Goal: Task Accomplishment & Management: Use online tool/utility

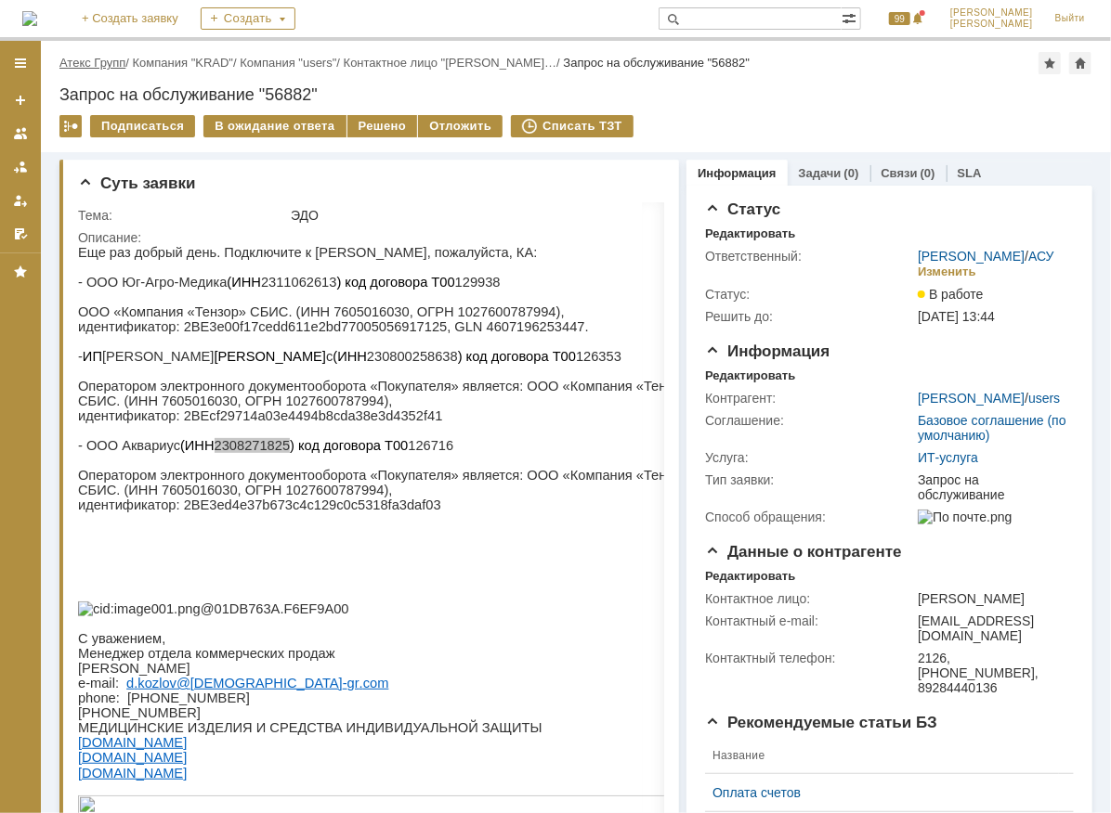
click at [118, 62] on link "Атекс Групп" at bounding box center [92, 63] width 66 height 14
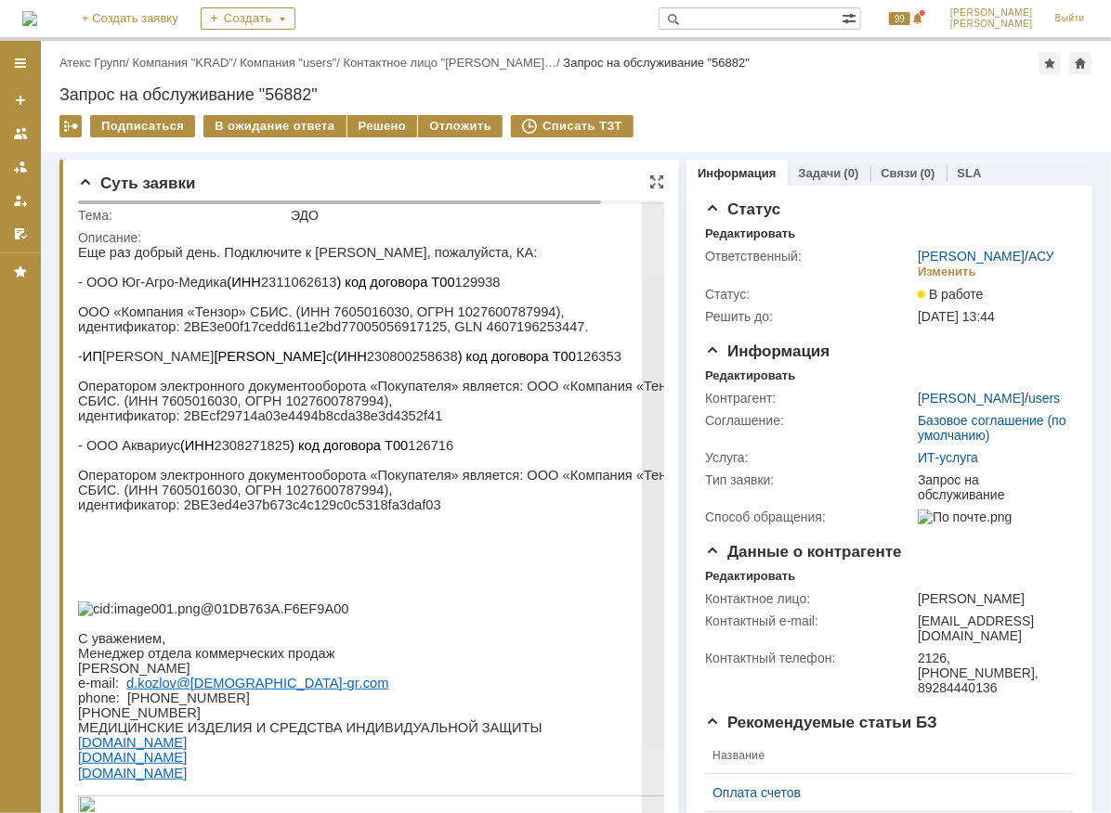
click at [279, 287] on p "- ООО Юг-Агро-Медика (ИНН 2311062613 ) код договора Т00 129938" at bounding box center [402, 281] width 650 height 15
copy p "2311062613"
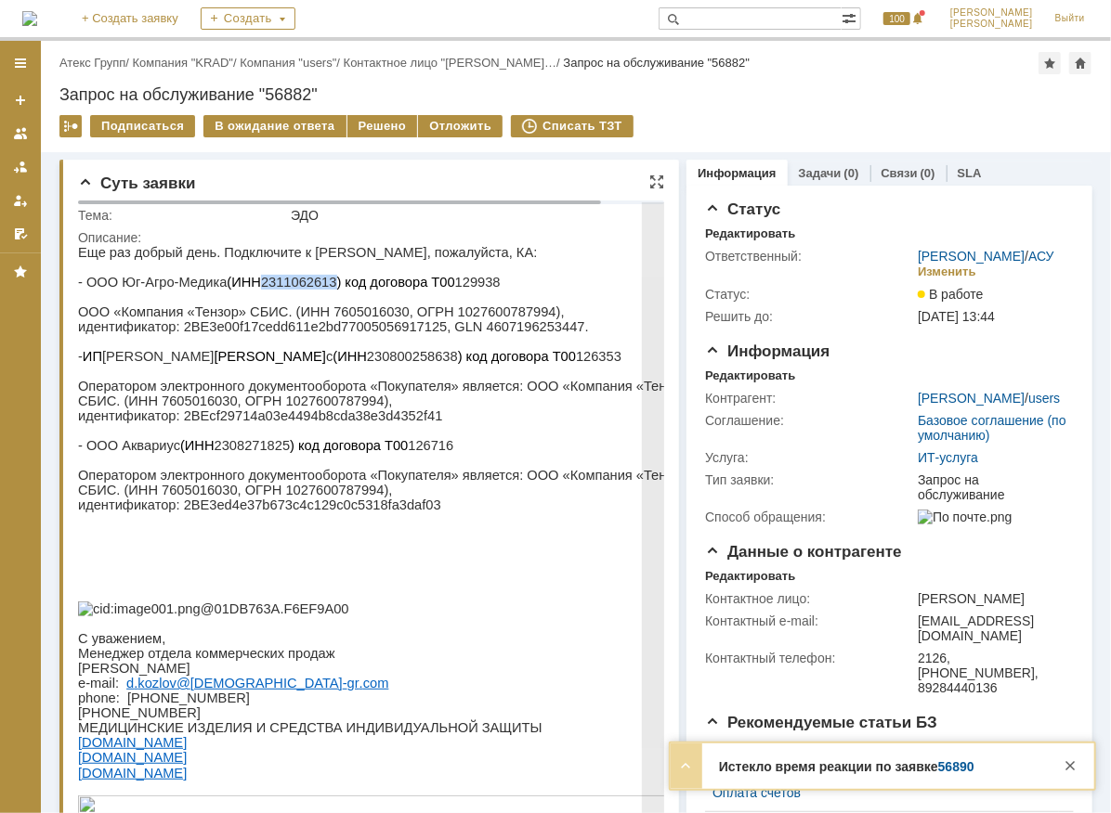
copy p "2311062613"
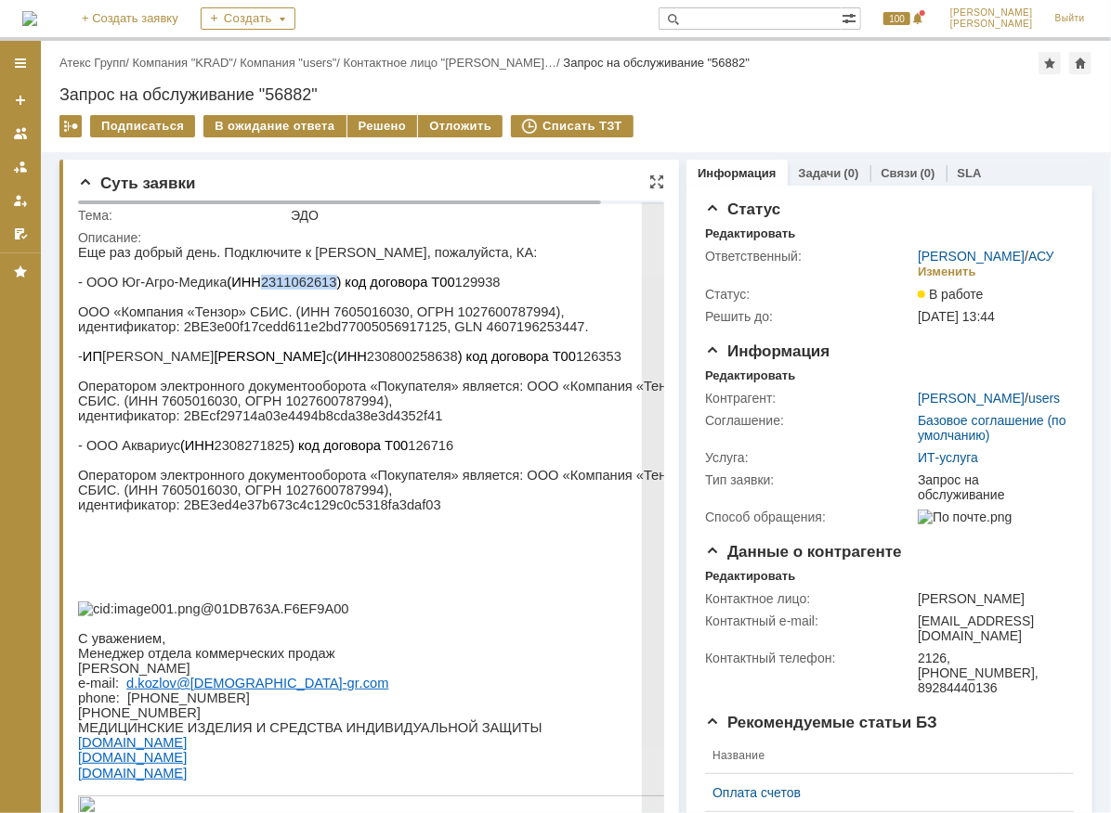
drag, startPoint x: 269, startPoint y: 313, endPoint x: 261, endPoint y: 325, distance: 14.7
click at [269, 313] on p "ООО «Компания «Тензор» СБИС. (ИНН 7605016030, ОГРН 1027600787994)," at bounding box center [402, 311] width 650 height 15
click at [262, 375] on p at bounding box center [402, 370] width 650 height 15
click at [264, 361] on p "- ИП [PERSON_NAME] (ИНН 230800258638 ) код договора Т00 126353" at bounding box center [402, 355] width 650 height 15
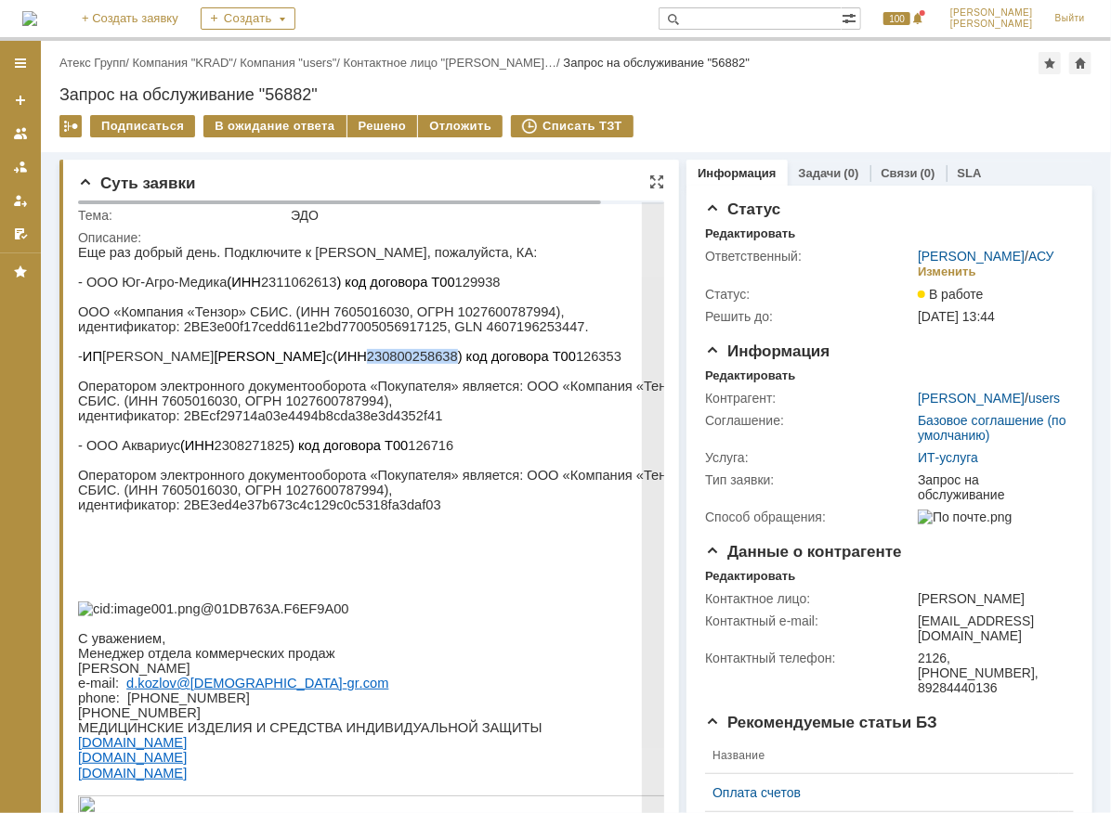
copy p "230800258638"
click at [238, 452] on p "- ООО Аквариус (ИНН 2308271825 ) код договора Т00 126716" at bounding box center [402, 444] width 650 height 15
copy p "2308271825"
click at [212, 200] on body "Идет загрузка, пожалуйста, подождите. На домашнюю + Создать заявку Создать 100 …" at bounding box center [555, 406] width 1111 height 813
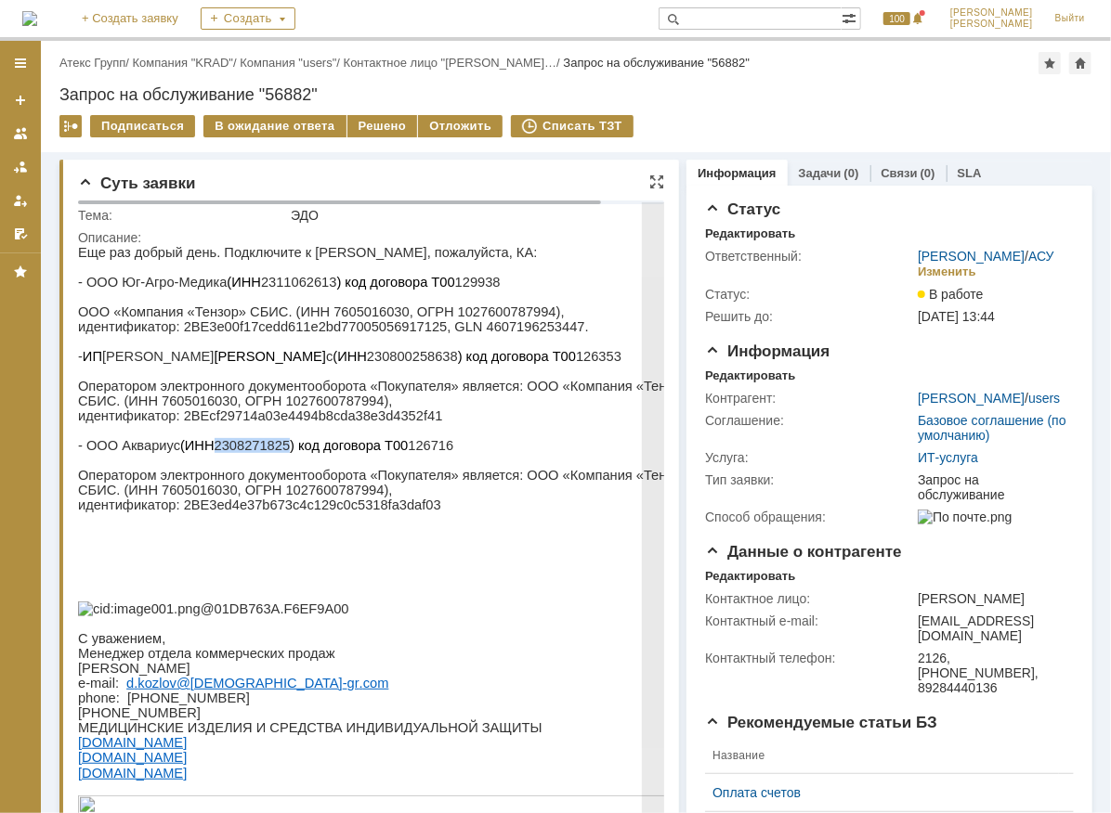
click at [300, 288] on p "- ООО Юг-Агро-Медика (ИНН 2311062613 ) код договора Т00 129938" at bounding box center [402, 281] width 650 height 15
copy p "2311062613"
drag, startPoint x: 175, startPoint y: 331, endPoint x: 532, endPoint y: 338, distance: 356.6
click at [533, 333] on p "идентификатор: 2BE3e00f17cedd611e2bd77005056917125, GLN 4607196253447." at bounding box center [402, 325] width 650 height 15
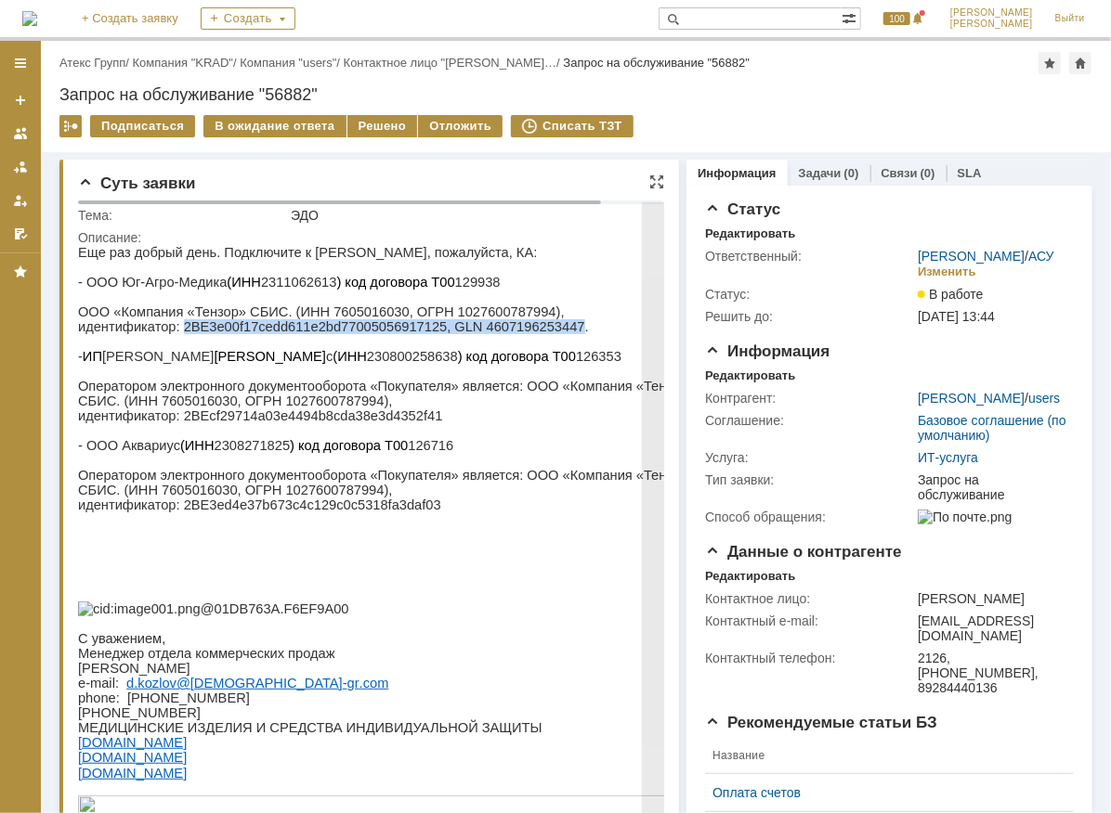
copy p "2BE3e00f17cedd611e2bd77005056917125, GLN 4607196253447"
click at [316, 312] on p "ООО «Компания «Тензор» СБИС. (ИНН 7605016030, ОГРН 1027600787994)," at bounding box center [402, 311] width 650 height 15
copy p "7605016030"
click at [265, 276] on p "- ООО Юг-Агро-Медика (ИНН 2311062613 ) код договора Т00 129938" at bounding box center [402, 281] width 650 height 15
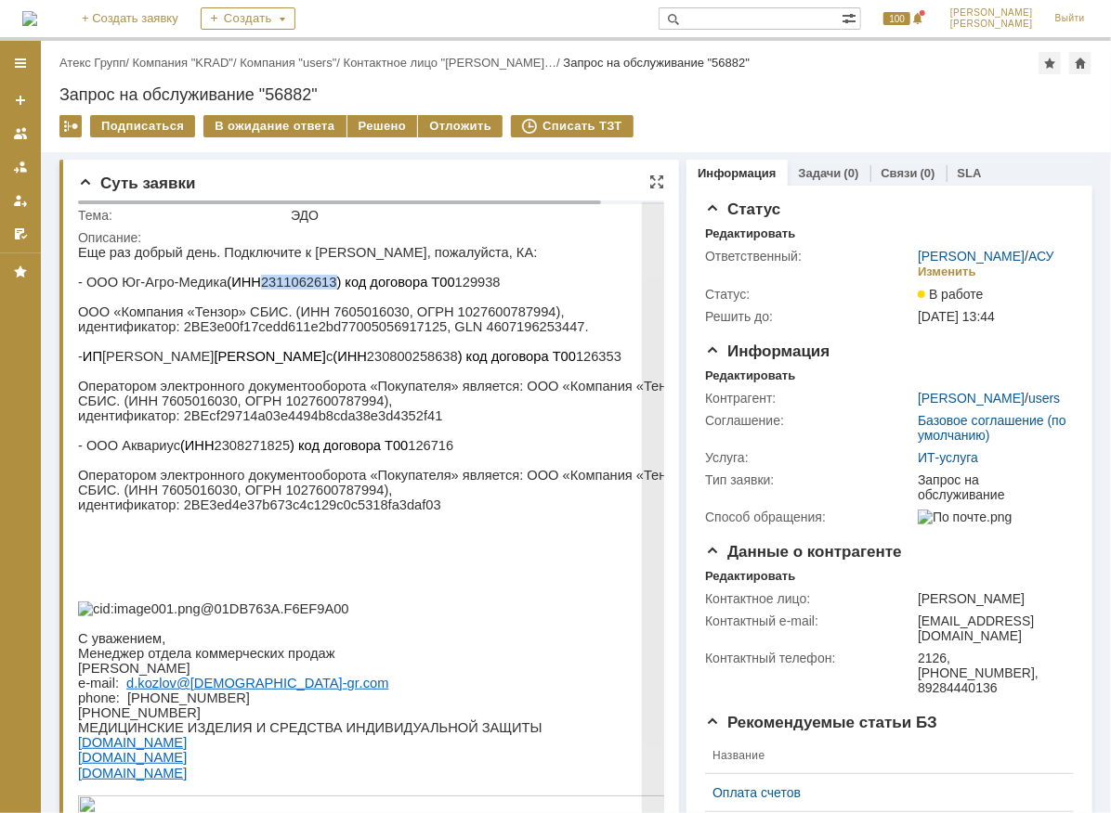
click at [265, 276] on p "- ООО Юг-Агро-Медика (ИНН 2311062613 ) код договора Т00 129938" at bounding box center [402, 281] width 650 height 15
copy p "2311062613"
click at [256, 363] on p "- ИП [PERSON_NAME] (ИНН 230800258638 ) код договора Т00 126353" at bounding box center [402, 355] width 650 height 15
copy p "230800258638"
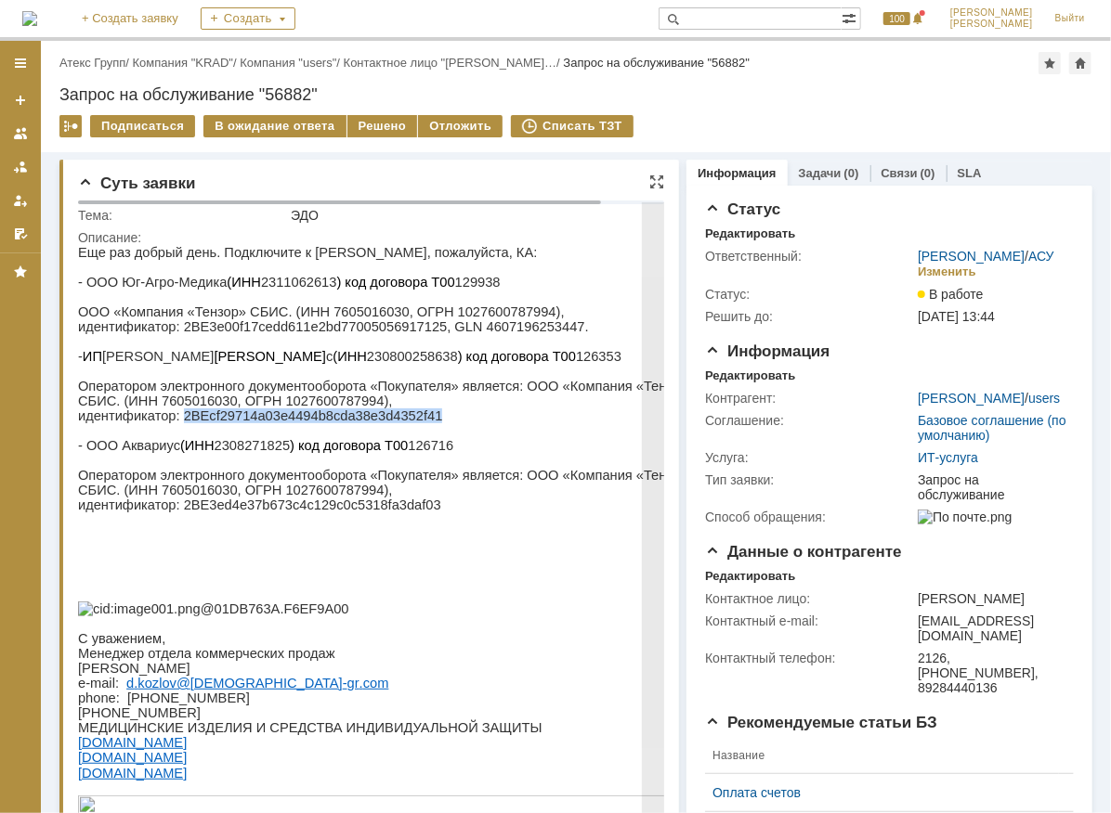
drag, startPoint x: 174, startPoint y: 427, endPoint x: 404, endPoint y: 425, distance: 230.3
click at [404, 422] on p "идентификатор: 2BEcf29714a03e4494b8cda38e3d4352f41" at bounding box center [402, 415] width 650 height 15
copy p "2BEcf29714a03e4494b8cda38e3d4352f41"
click at [257, 452] on p "- ООО Аквариус (ИНН 2308271825 ) код договора Т00 126716" at bounding box center [402, 444] width 650 height 15
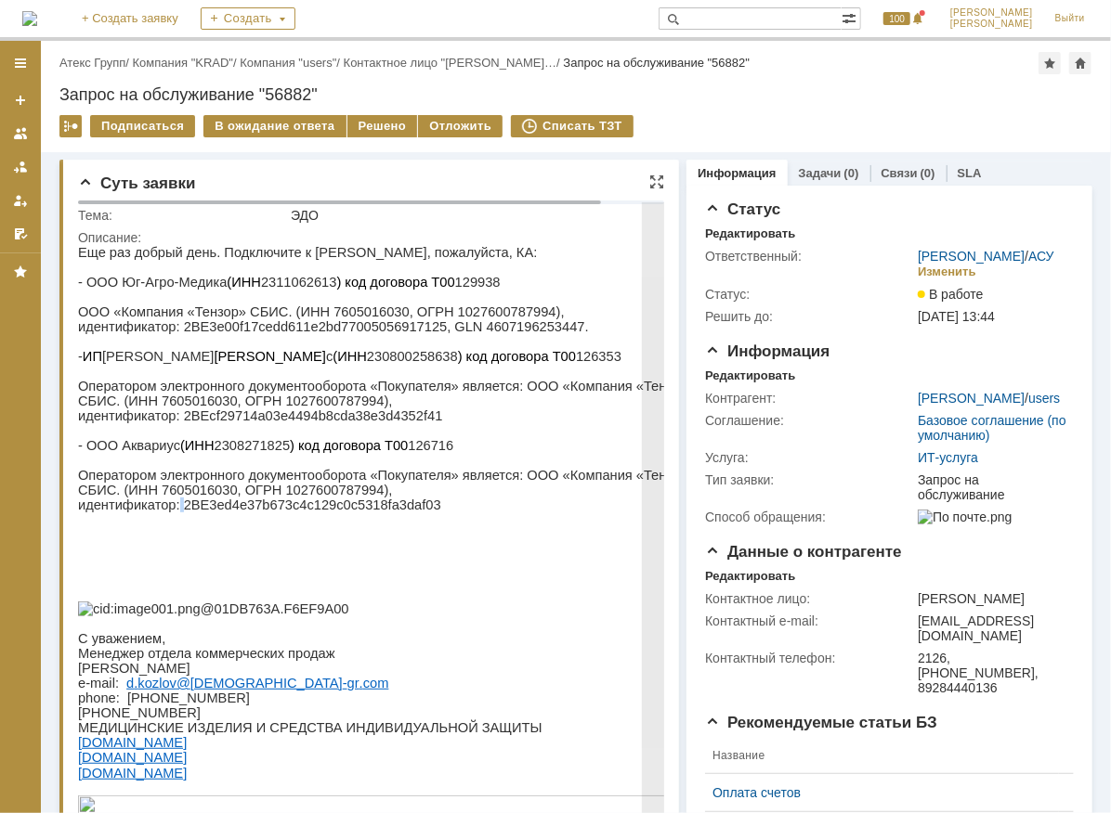
click at [175, 512] on p "идентификатор: 2BE3ed4e37b673c4c129c0c5318fa3daf03" at bounding box center [402, 504] width 650 height 15
drag, startPoint x: 176, startPoint y: 521, endPoint x: 460, endPoint y: 526, distance: 283.2
click at [460, 512] on p "идентификатор: 2BE3ed4e37b673c4c129c0c5318fa3daf03" at bounding box center [402, 504] width 650 height 15
drag, startPoint x: 174, startPoint y: 524, endPoint x: 405, endPoint y: 521, distance: 231.2
click at [405, 512] on p "идентификатор: 2BE3ed4e37b673c4c129c0c5318fa3daf03" at bounding box center [402, 504] width 650 height 15
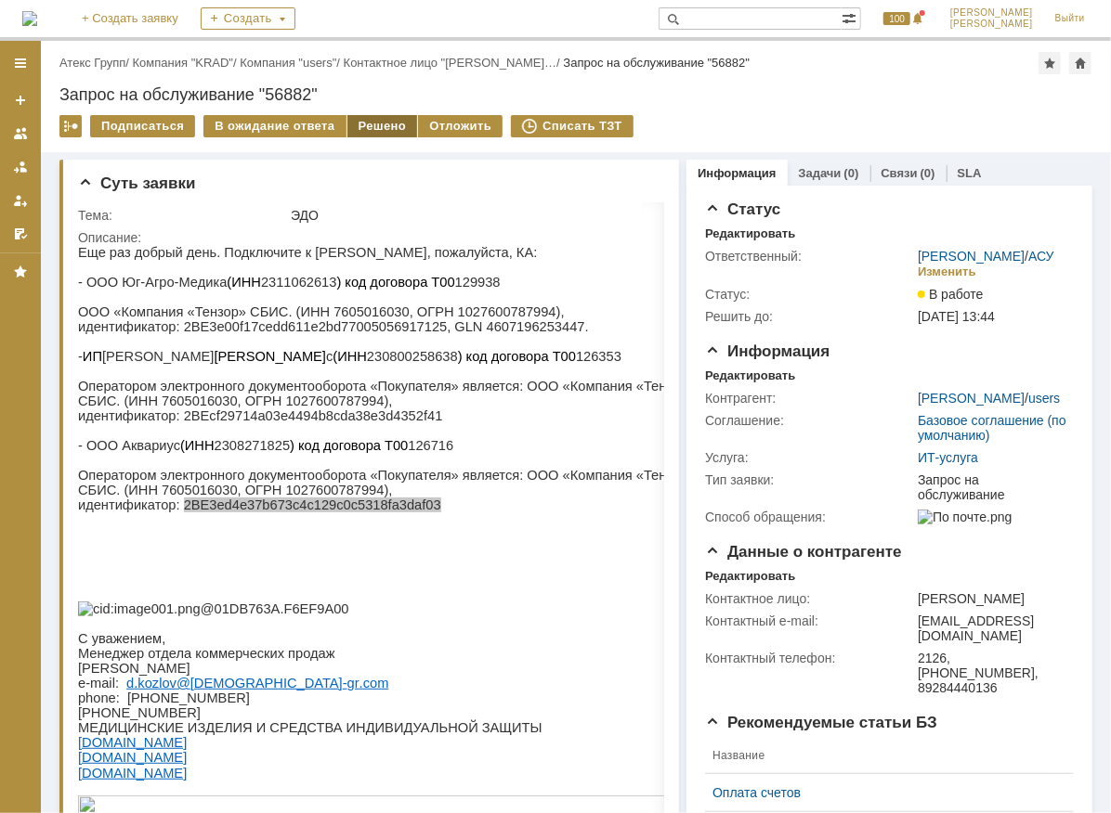
click at [353, 119] on div "Решено" at bounding box center [382, 126] width 71 height 22
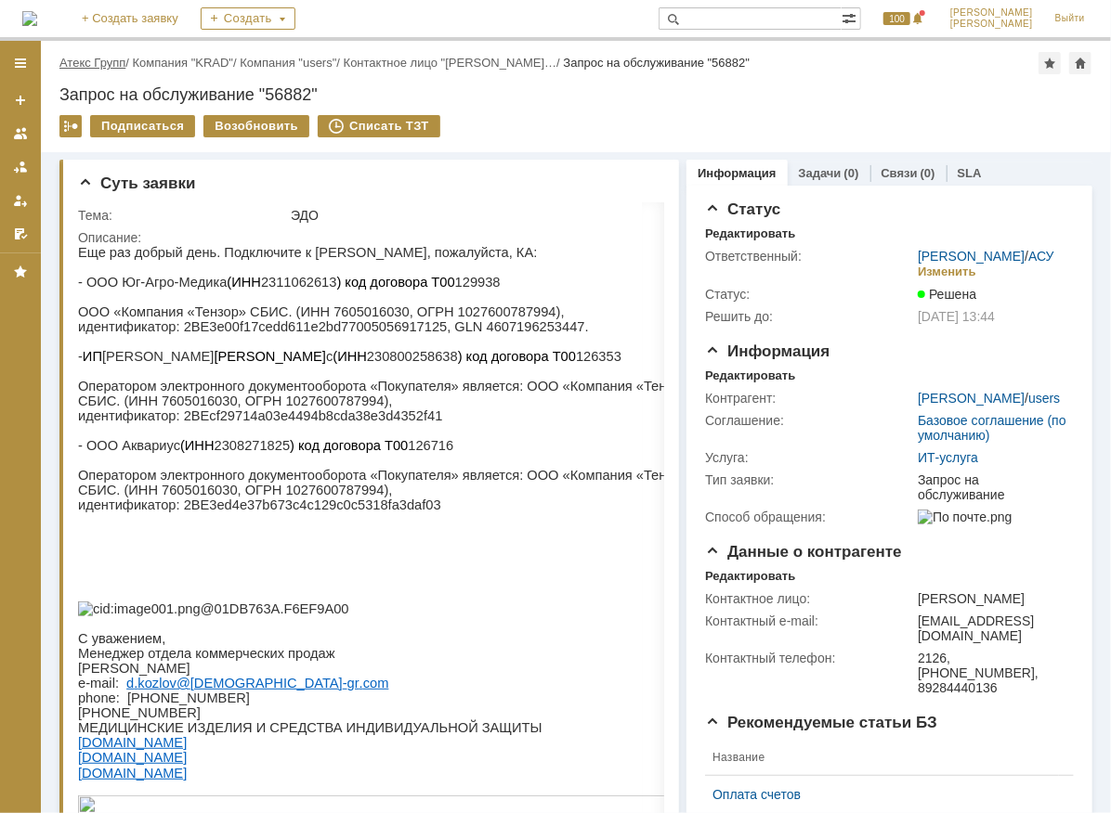
click at [108, 63] on link "Атекс Групп" at bounding box center [92, 63] width 66 height 14
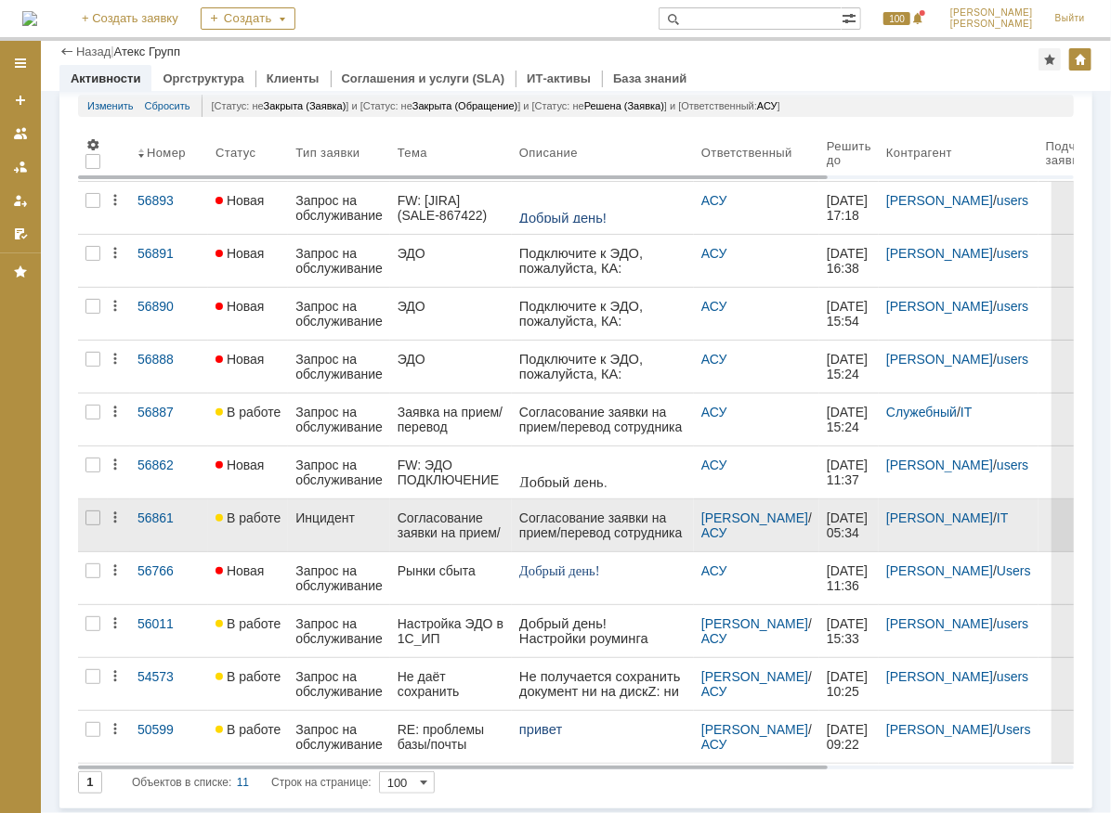
click at [519, 526] on div "Согласование заявки на прием/перевод сотрудника № 00000000113 от [DATE] 11:23:1…" at bounding box center [601, 629] width 167 height 238
click at [266, 527] on link "В работе" at bounding box center [248, 526] width 80 height 52
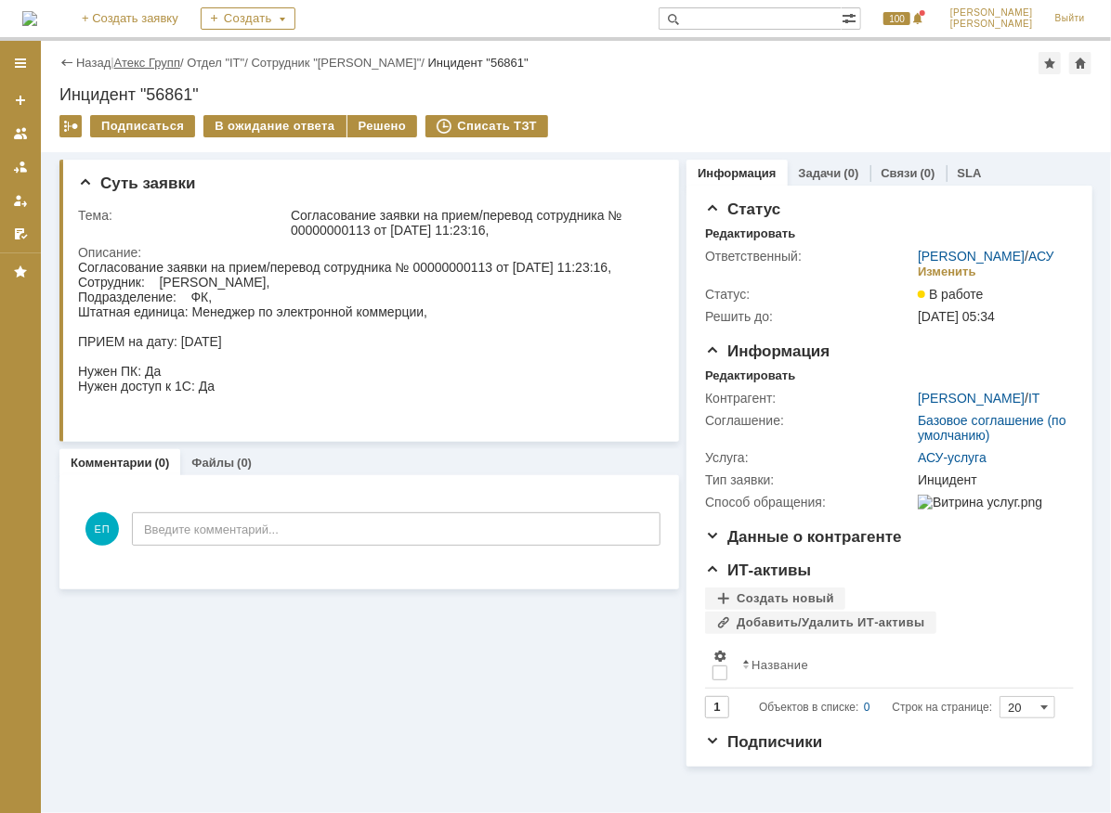
click at [166, 64] on link "Атекс Групп" at bounding box center [147, 63] width 66 height 14
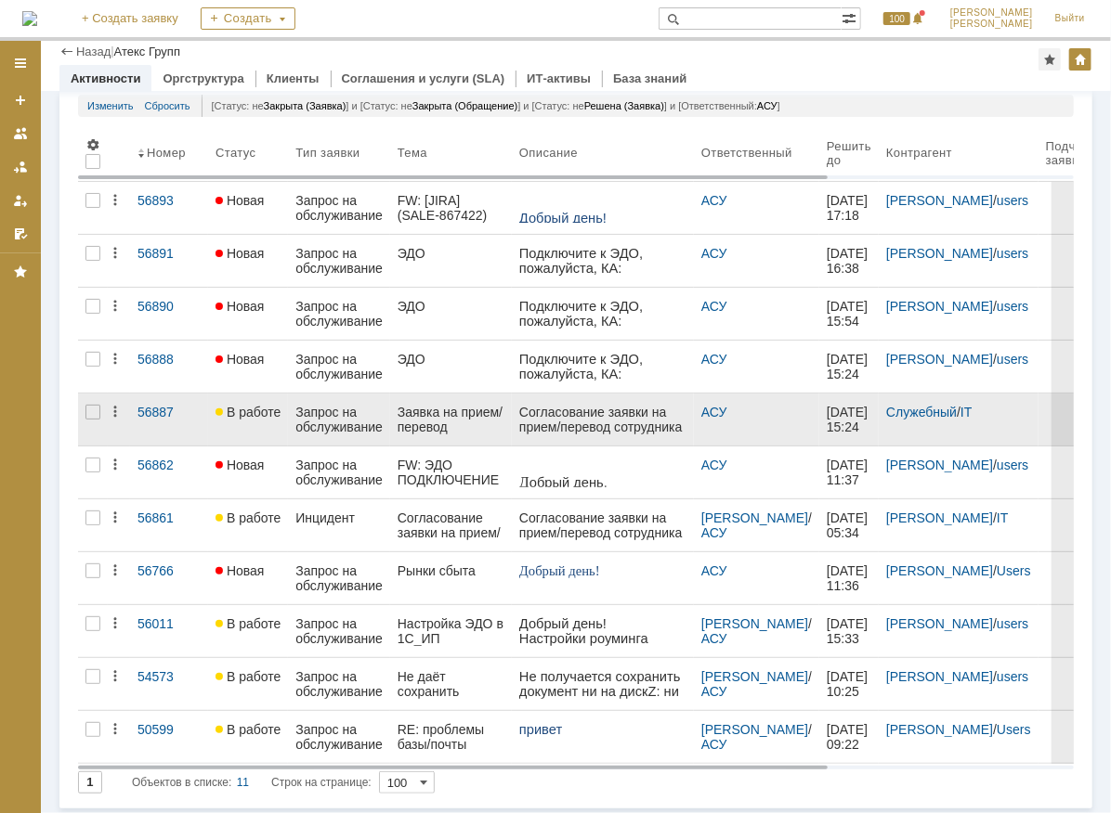
click at [563, 415] on div "Согласование заявки на прием/перевод сотрудника № 00000000117 от [DATE] 14:42:3…" at bounding box center [601, 545] width 167 height 282
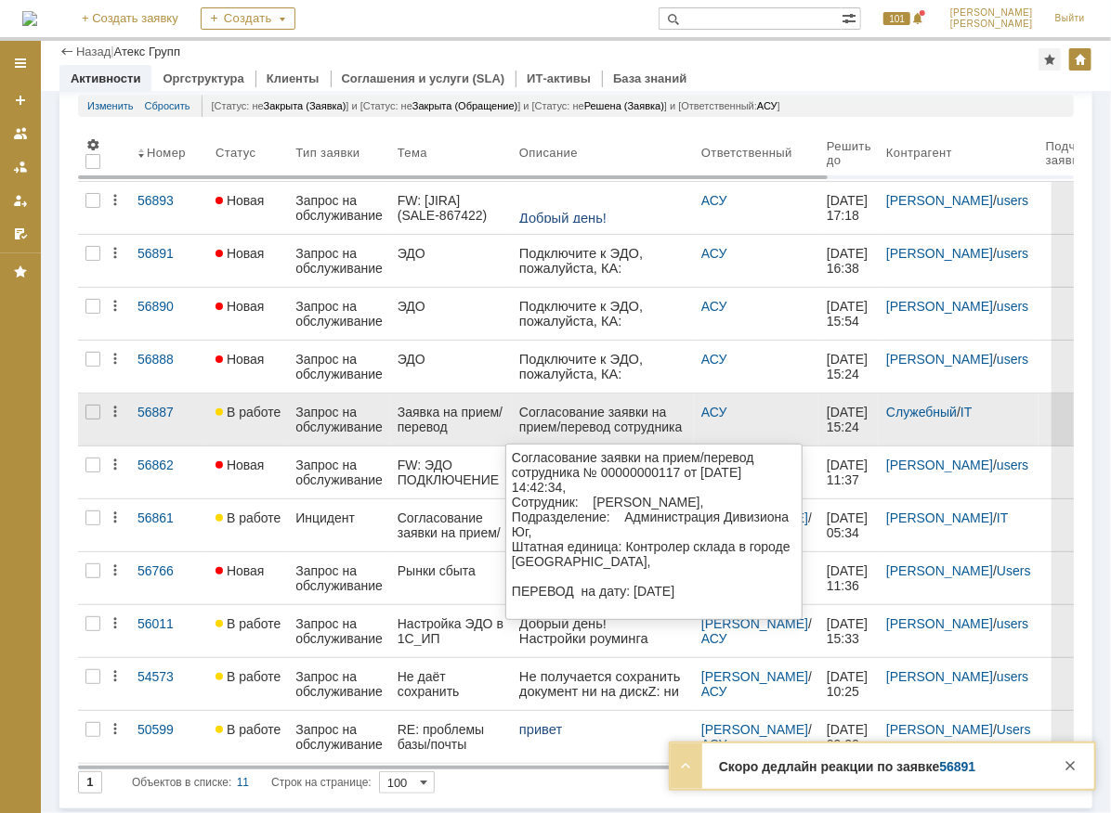
click at [651, 427] on div "Согласование заявки на прием/перевод сотрудника № 00000000117 от [DATE] 14:42:3…" at bounding box center [601, 545] width 167 height 282
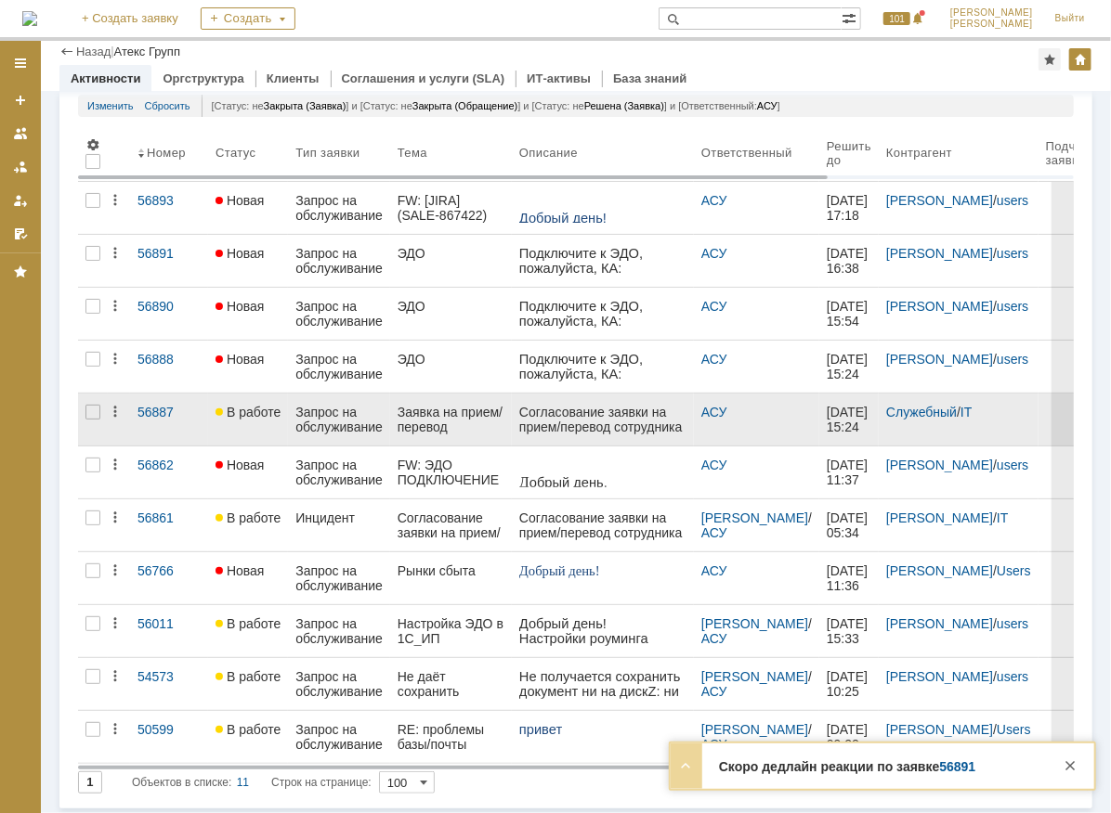
click at [450, 437] on link "Заявка на прием/перевод сотрудника" at bounding box center [451, 420] width 122 height 52
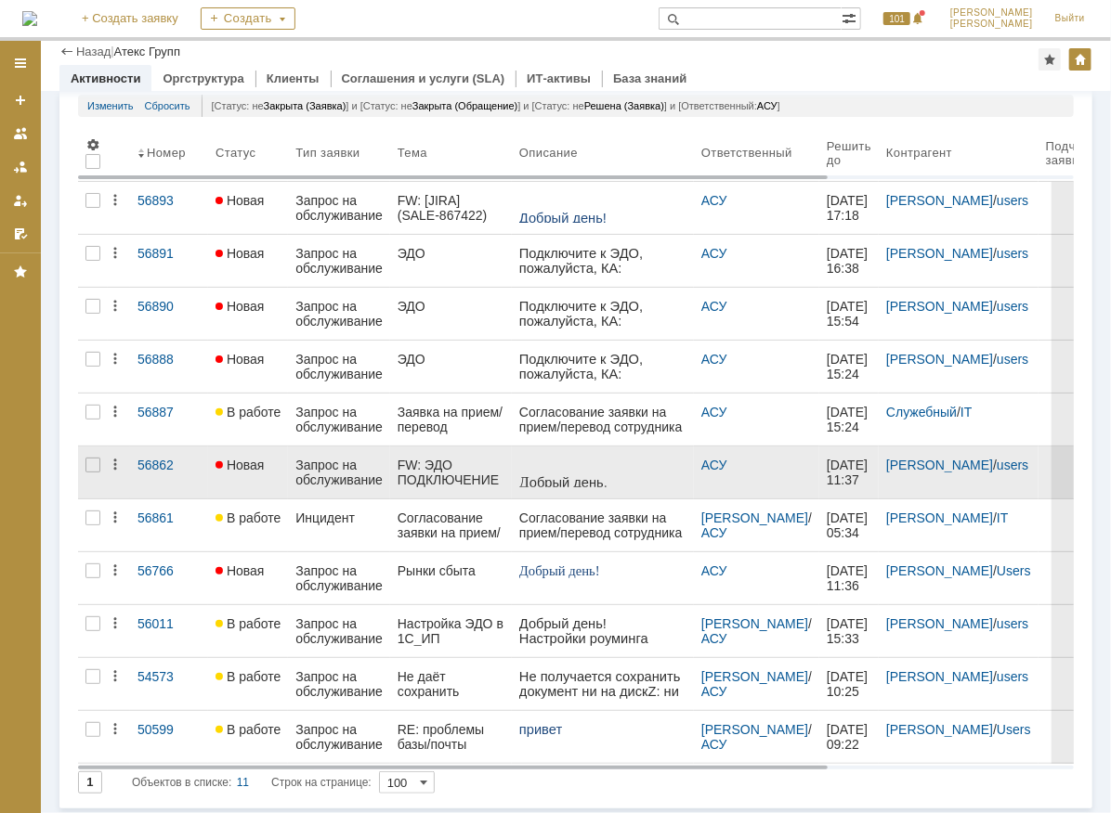
click at [471, 470] on div "FW: ЭДО ПОДКЛЮЧЕНИЕ КА" at bounding box center [450, 473] width 107 height 30
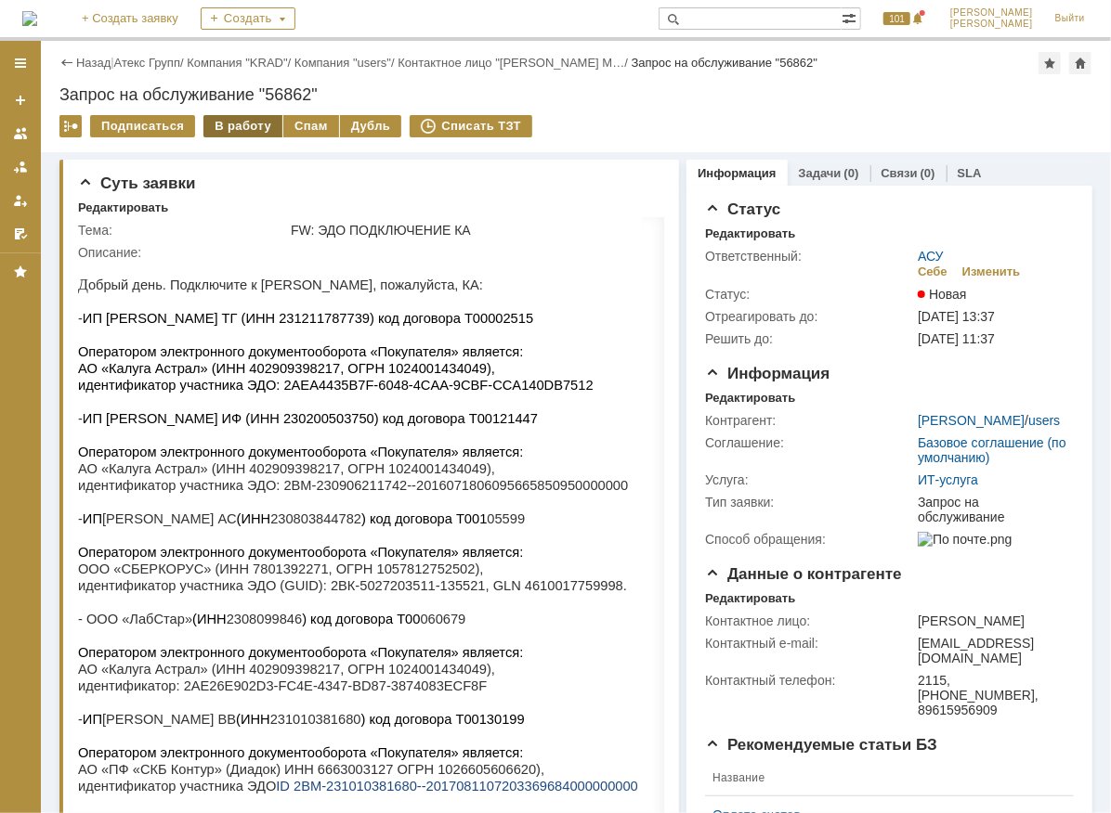
click at [244, 124] on div "В работу" at bounding box center [242, 126] width 79 height 22
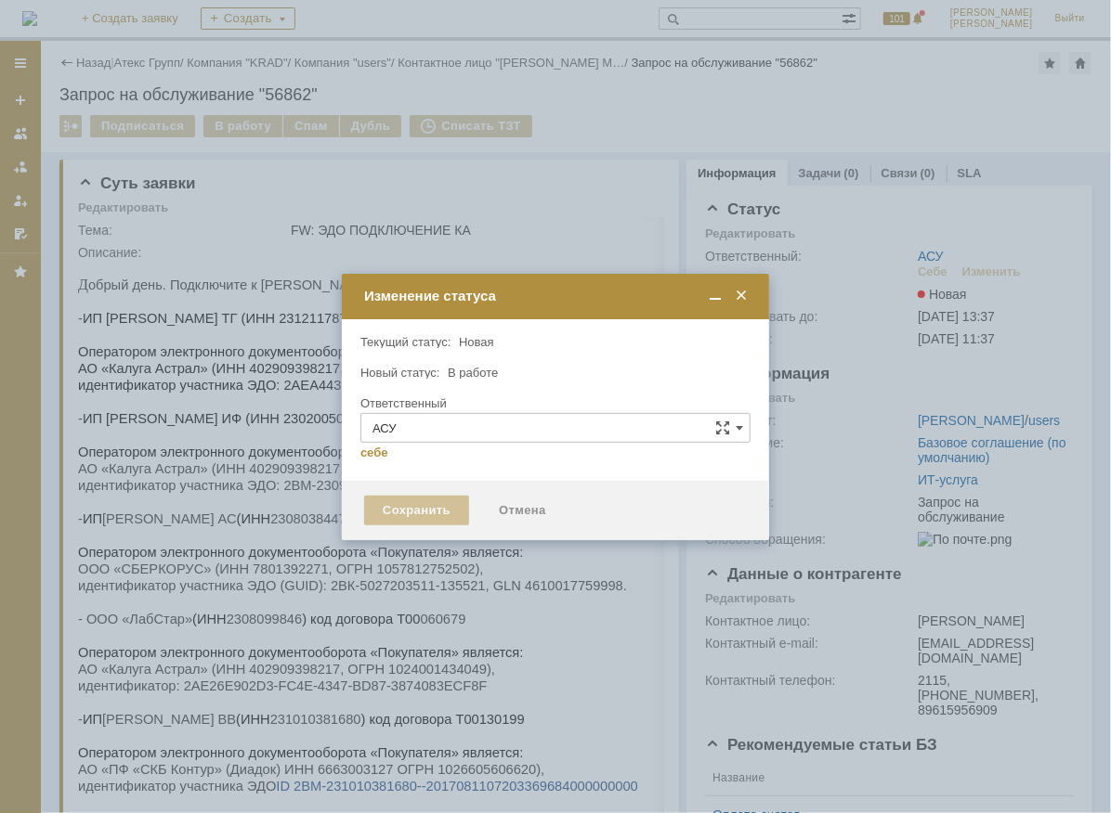
type input "[PERSON_NAME]"
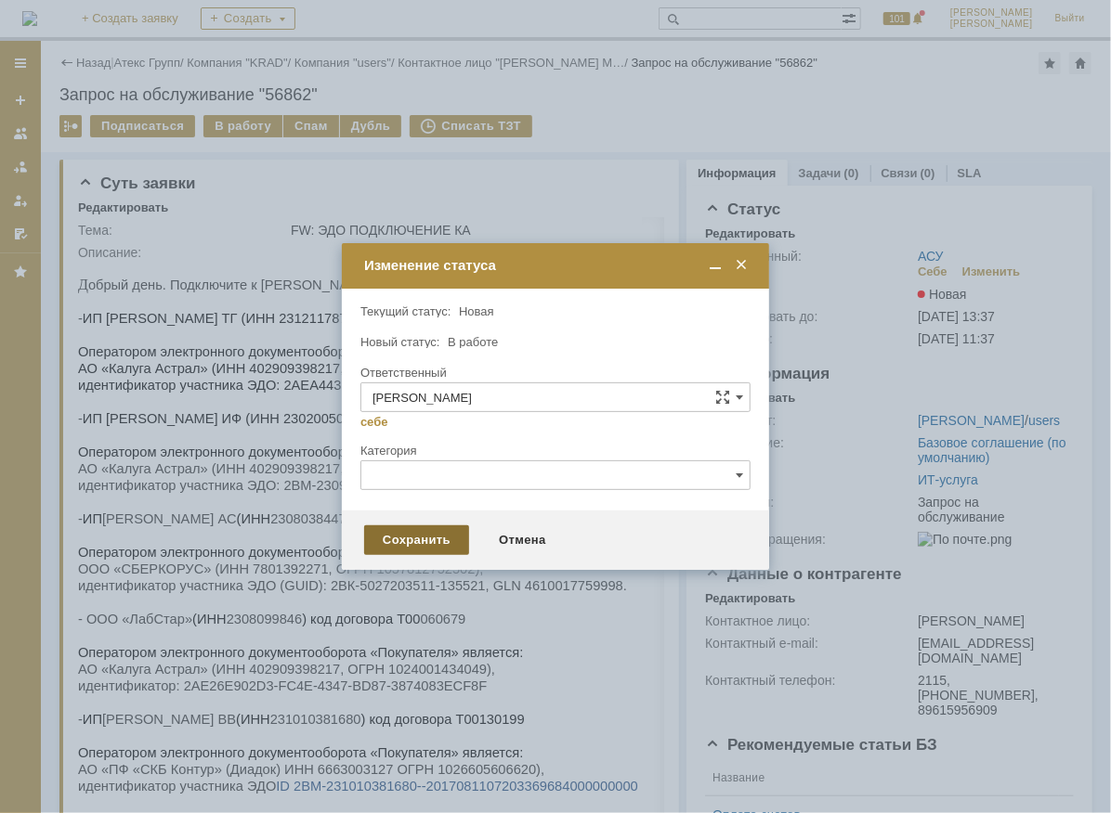
click at [430, 536] on div "Сохранить" at bounding box center [416, 541] width 105 height 30
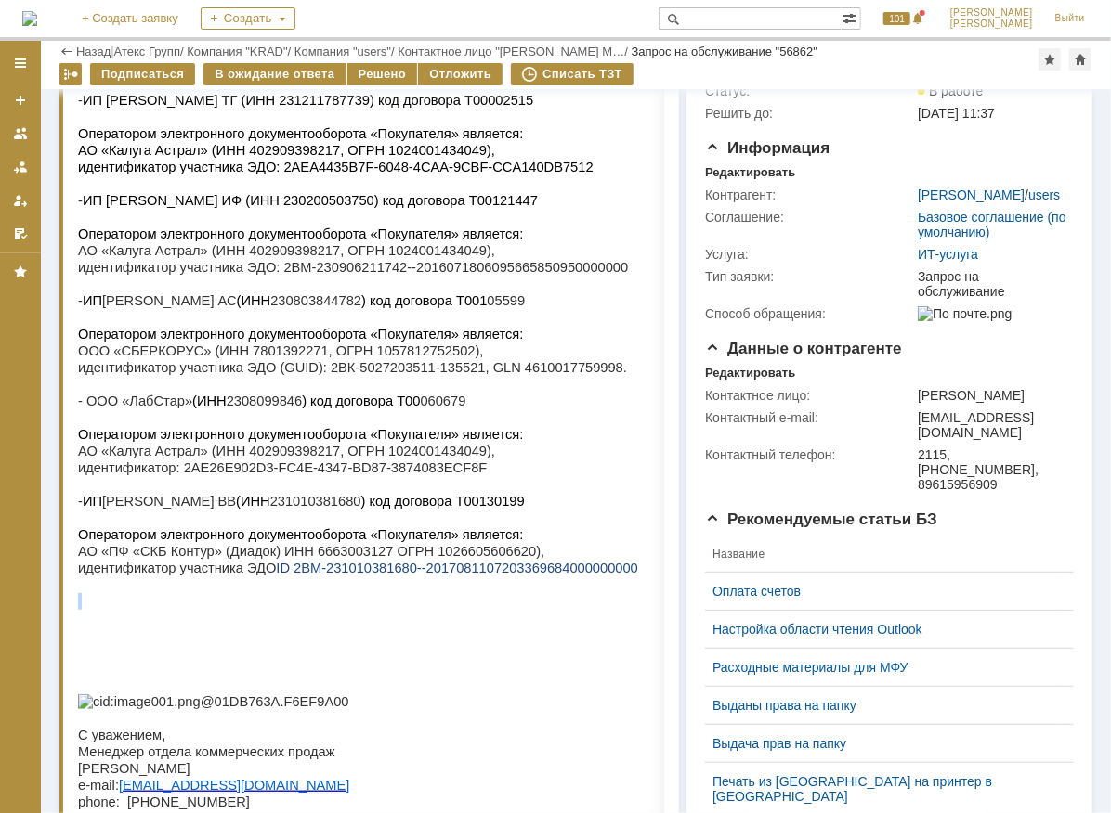
click at [591, 617] on div "- ИП [PERSON_NAME] ТГ (ИНН 231211787739) код договора Т00002515 Оператором элек…" at bounding box center [402, 546] width 650 height 945
click at [283, 492] on p at bounding box center [402, 483] width 650 height 17
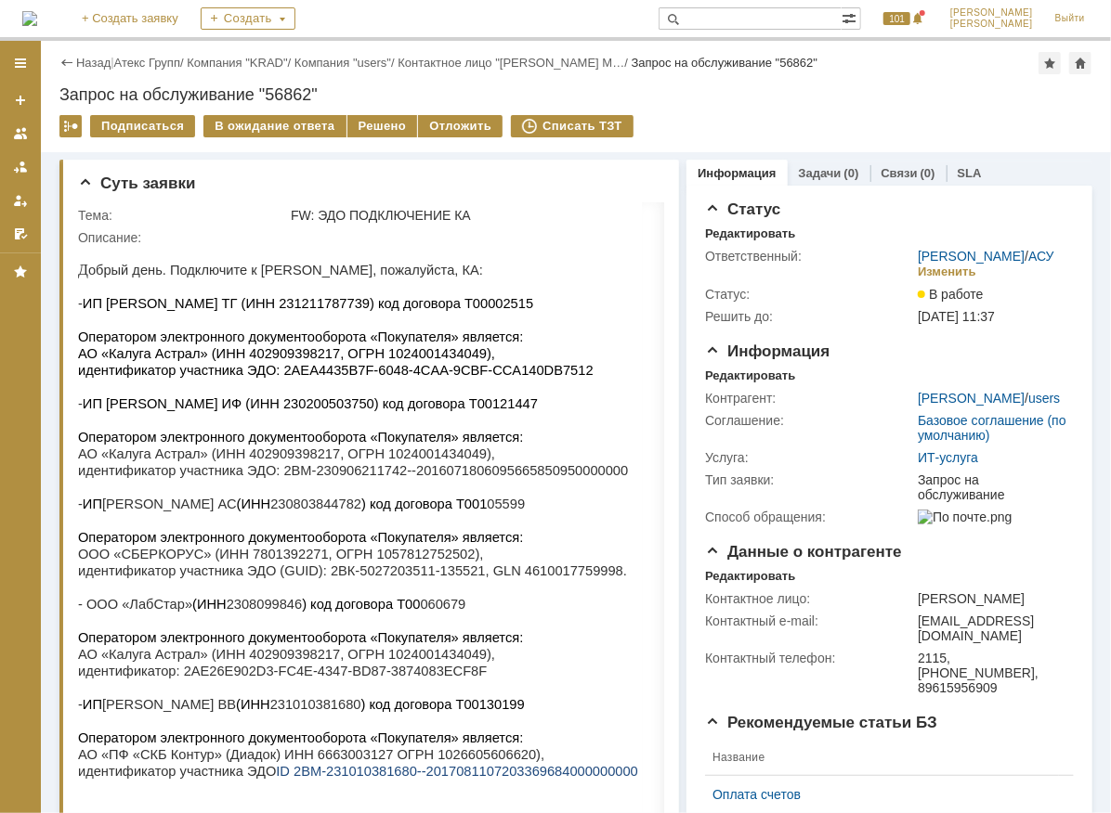
drag, startPoint x: 306, startPoint y: 293, endPoint x: 96, endPoint y: 305, distance: 211.1
click at [104, 303] on span "ИП [PERSON_NAME] ТГ (ИНН 231211787739) код договора Т00002515" at bounding box center [307, 302] width 450 height 15
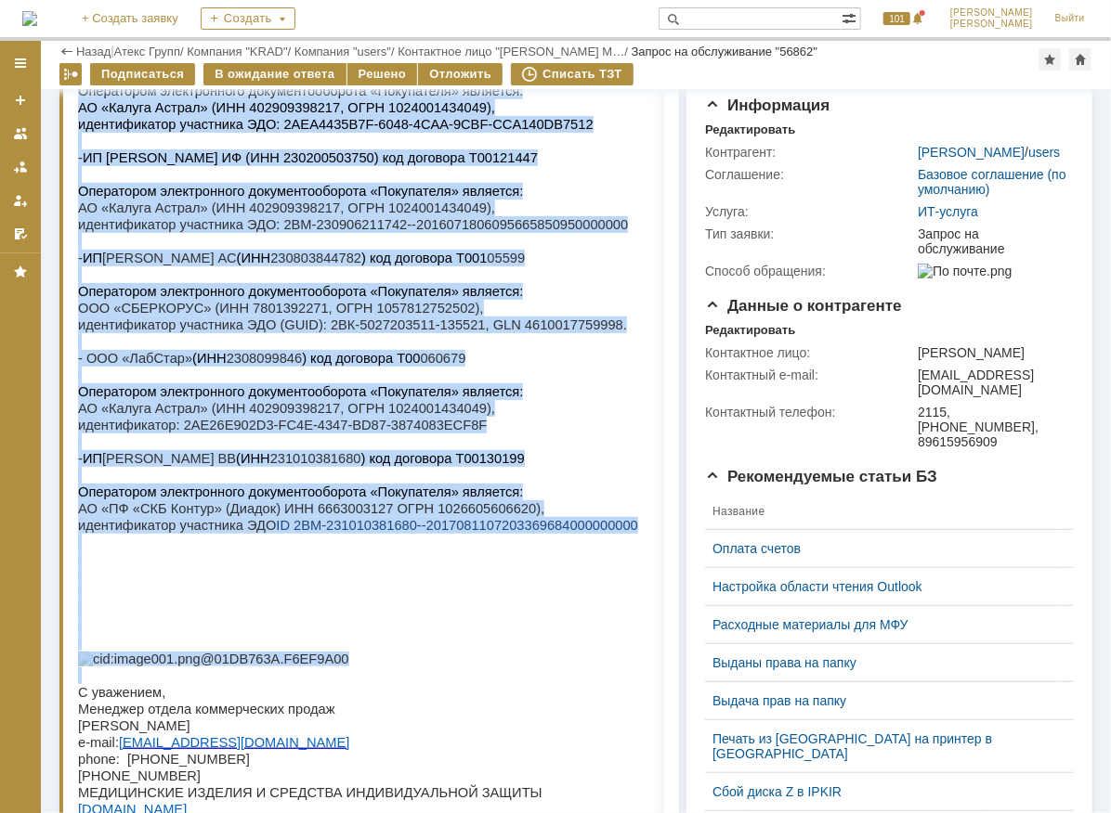
scroll to position [188, 0]
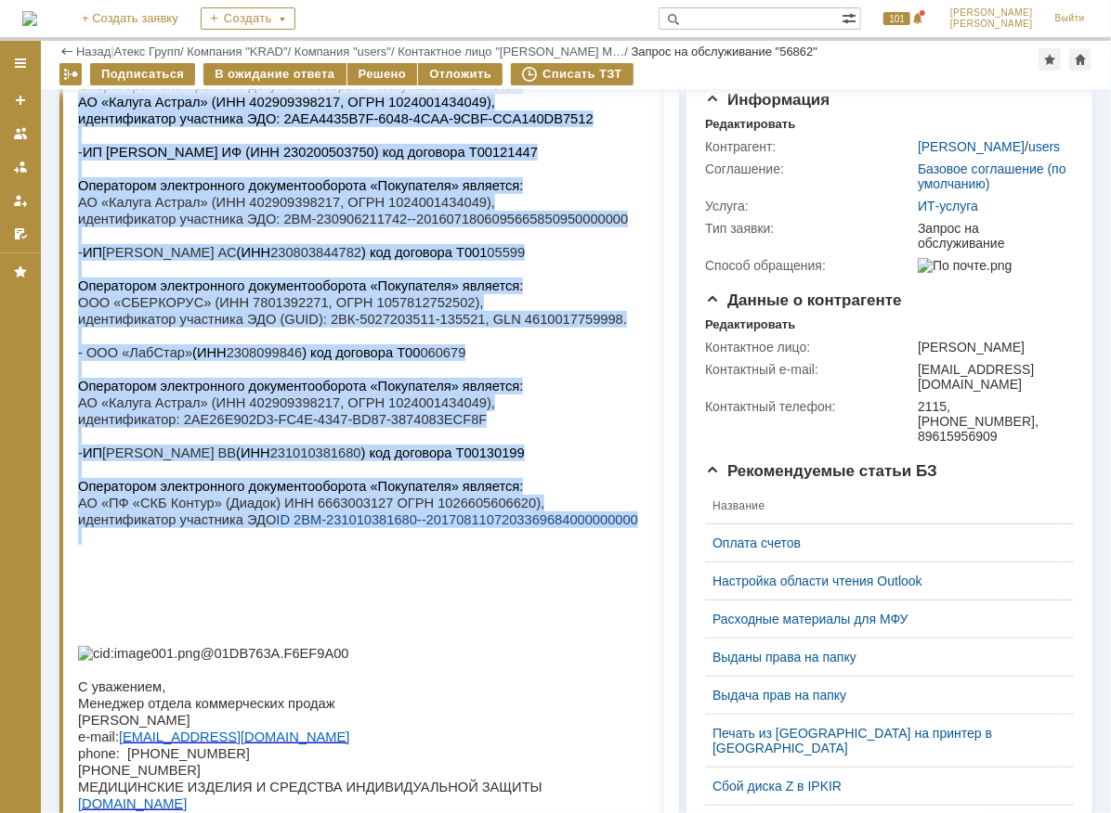
drag, startPoint x: 83, startPoint y: 54, endPoint x: 591, endPoint y: 569, distance: 723.6
click at [591, 569] on div "- ИП [PERSON_NAME] ТГ (ИНН 231211787739) код договора Т00002515 Оператором элек…" at bounding box center [402, 499] width 650 height 945
click at [421, 445] on p at bounding box center [402, 436] width 650 height 17
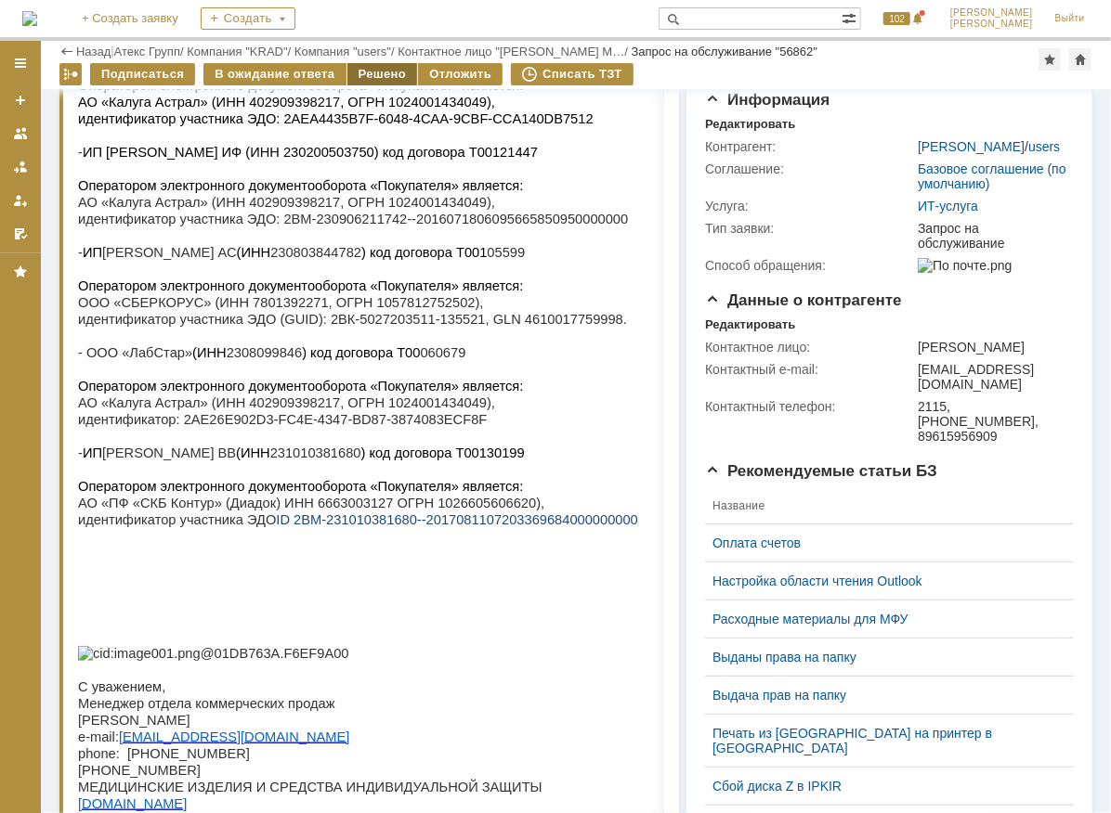
click at [371, 74] on div "Решено" at bounding box center [382, 74] width 71 height 22
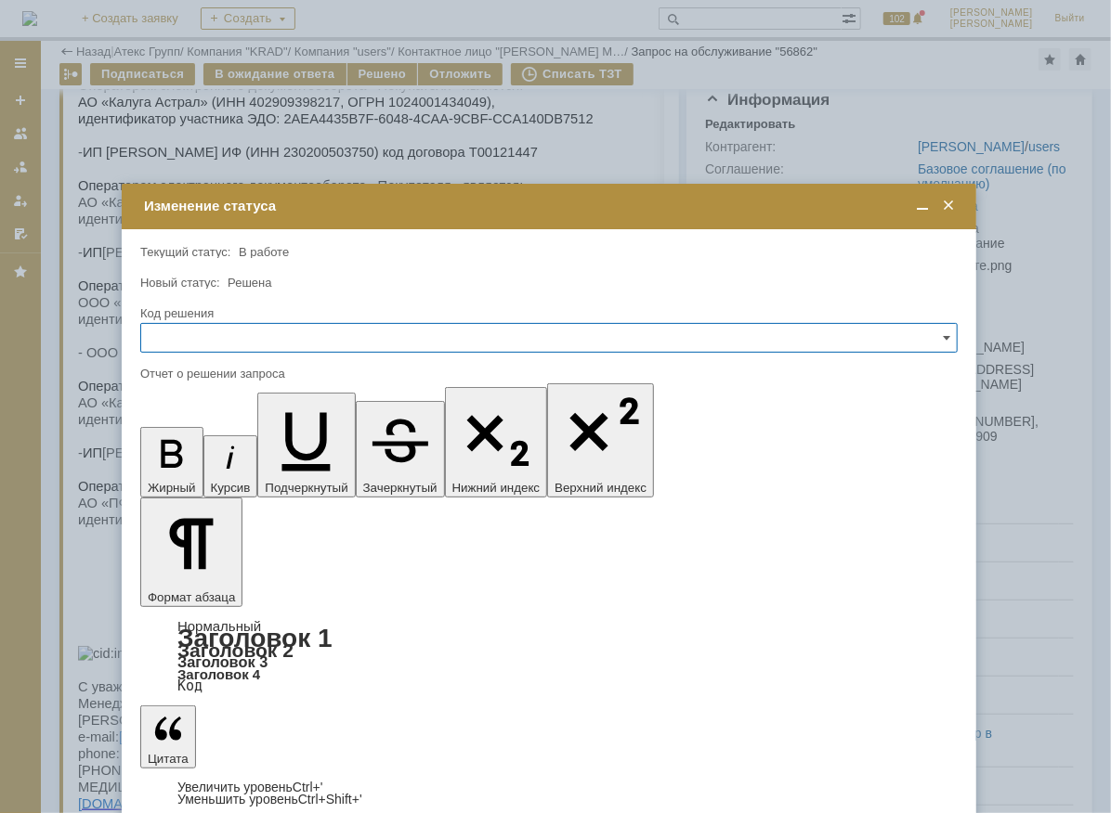
scroll to position [0, 0]
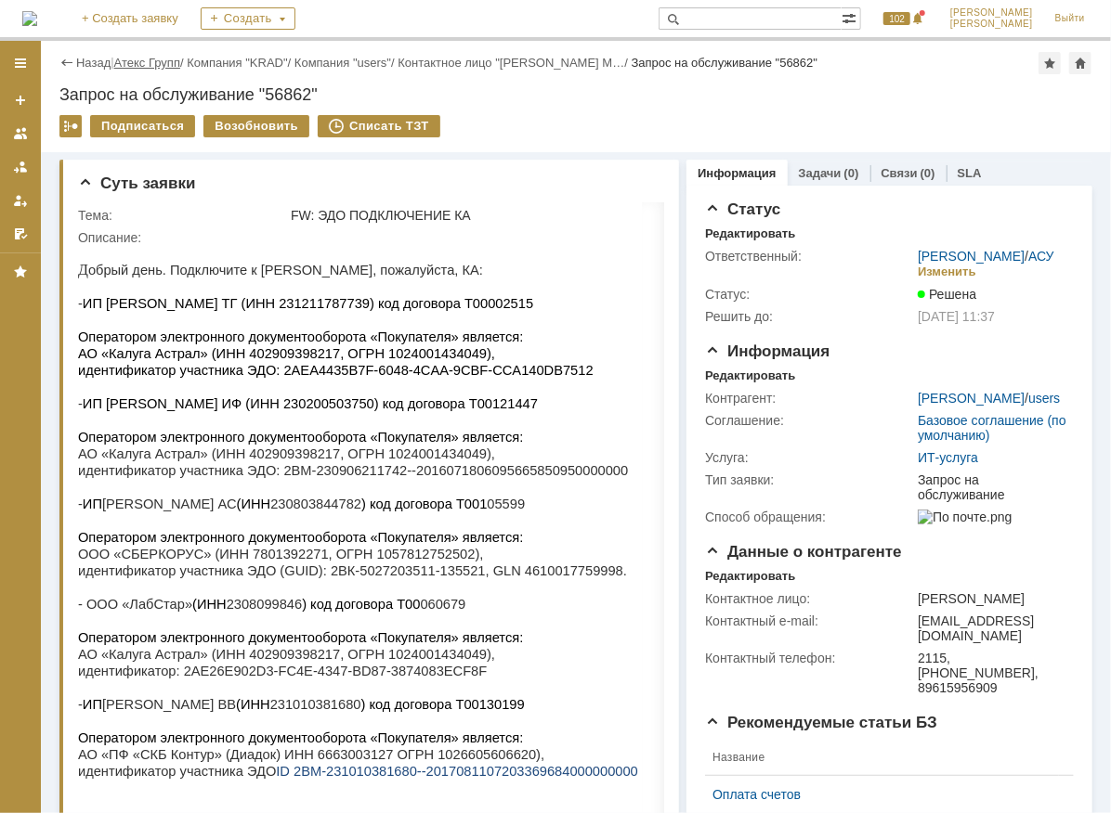
click at [175, 65] on link "Атекс Групп" at bounding box center [147, 63] width 66 height 14
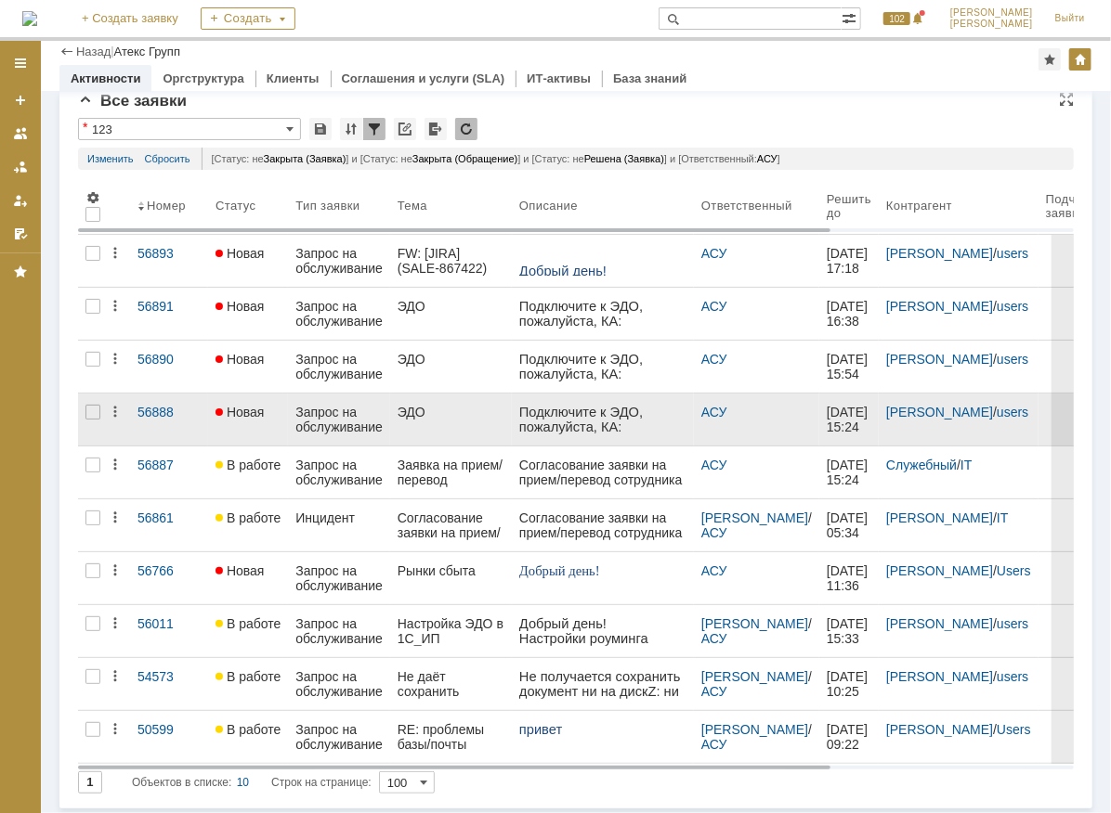
click at [370, 415] on div "Запрос на обслуживание" at bounding box center [338, 420] width 87 height 30
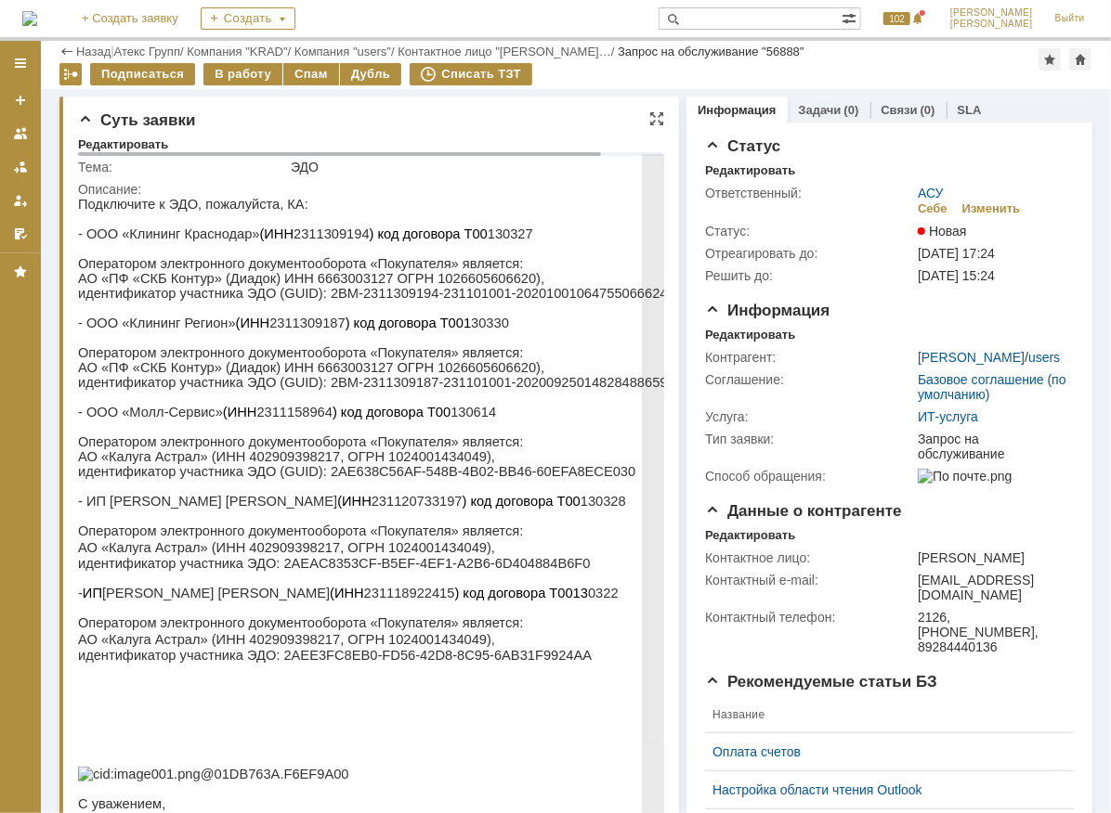
scroll to position [280, 0]
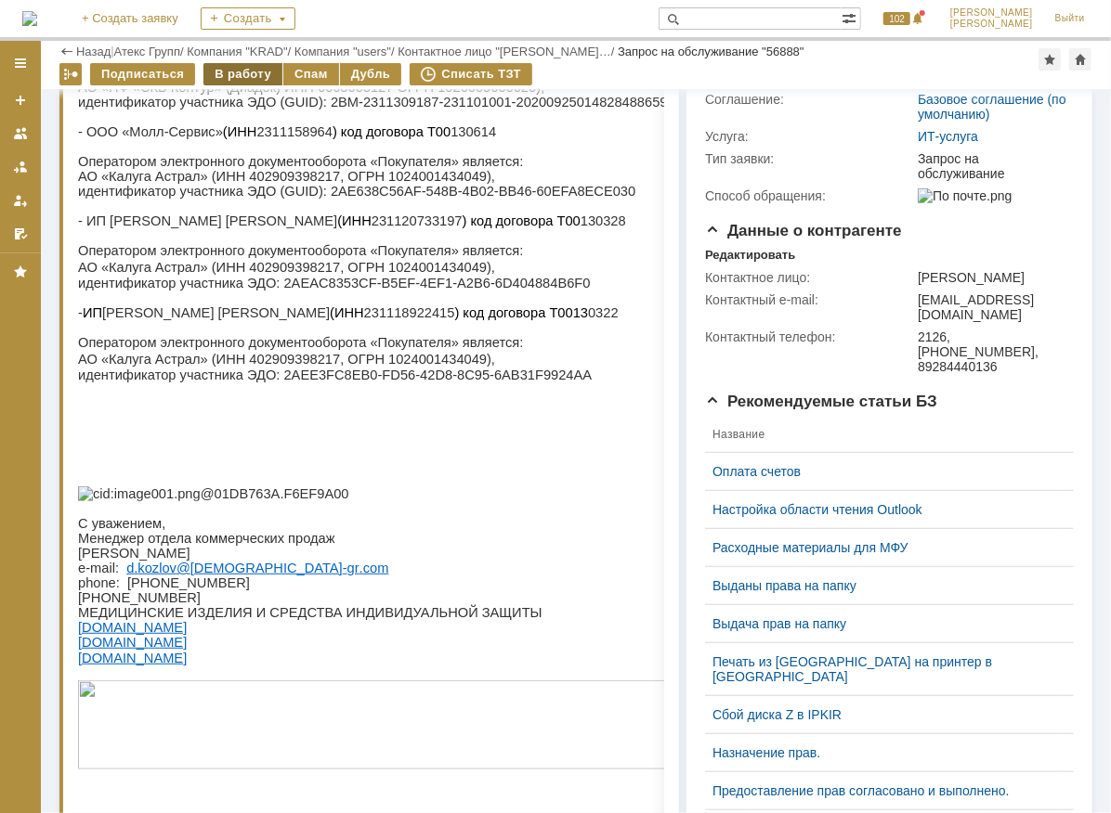
click at [234, 73] on div "В работу" at bounding box center [242, 74] width 79 height 22
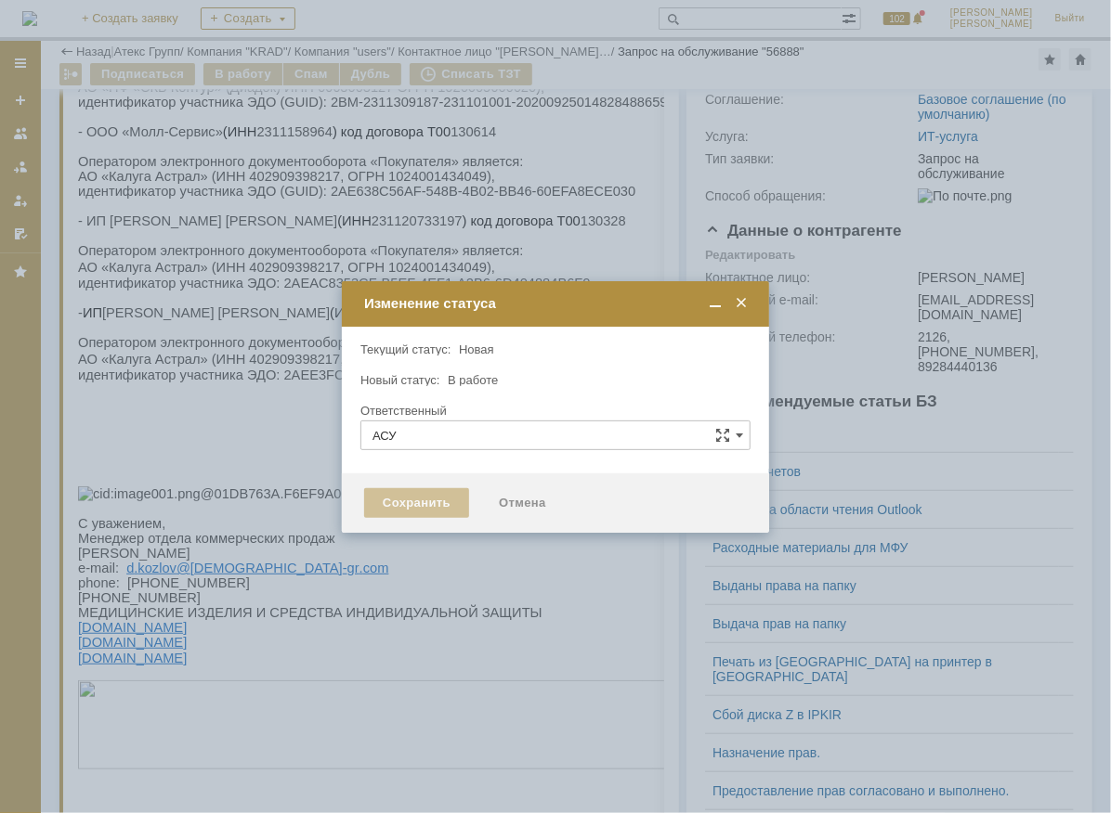
type input "[PERSON_NAME]"
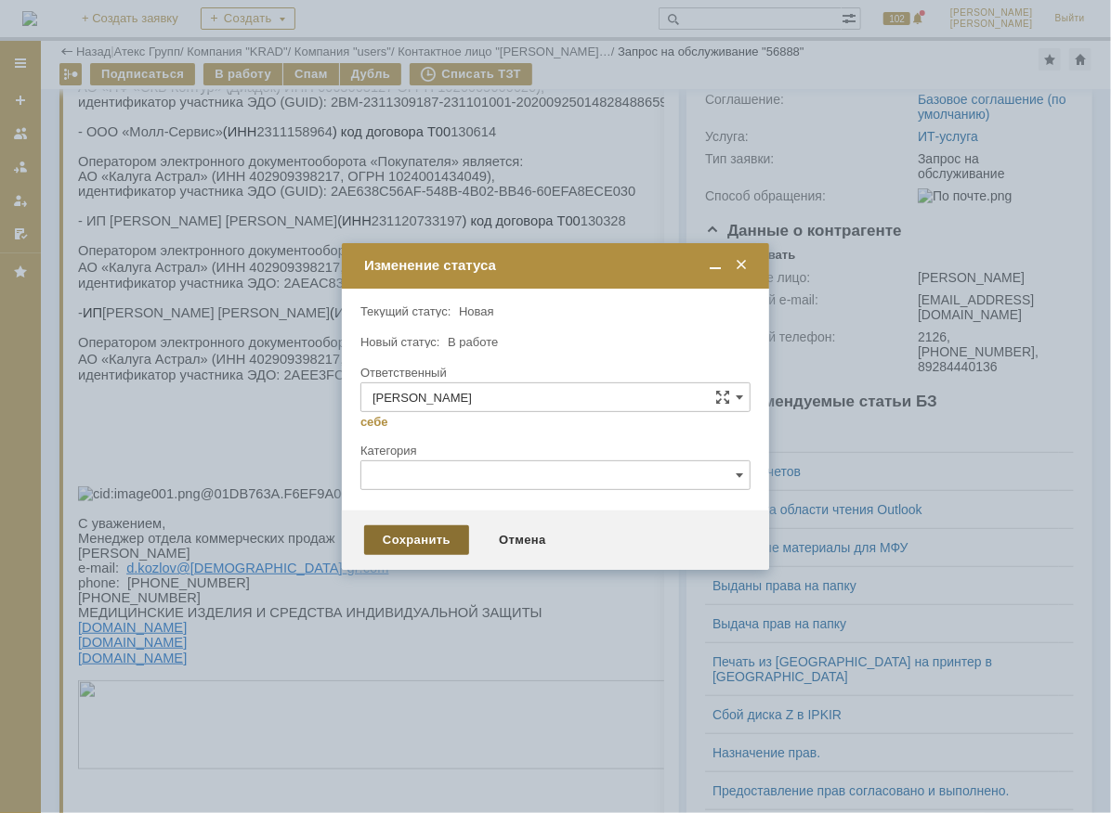
click at [435, 537] on div "Сохранить" at bounding box center [416, 541] width 105 height 30
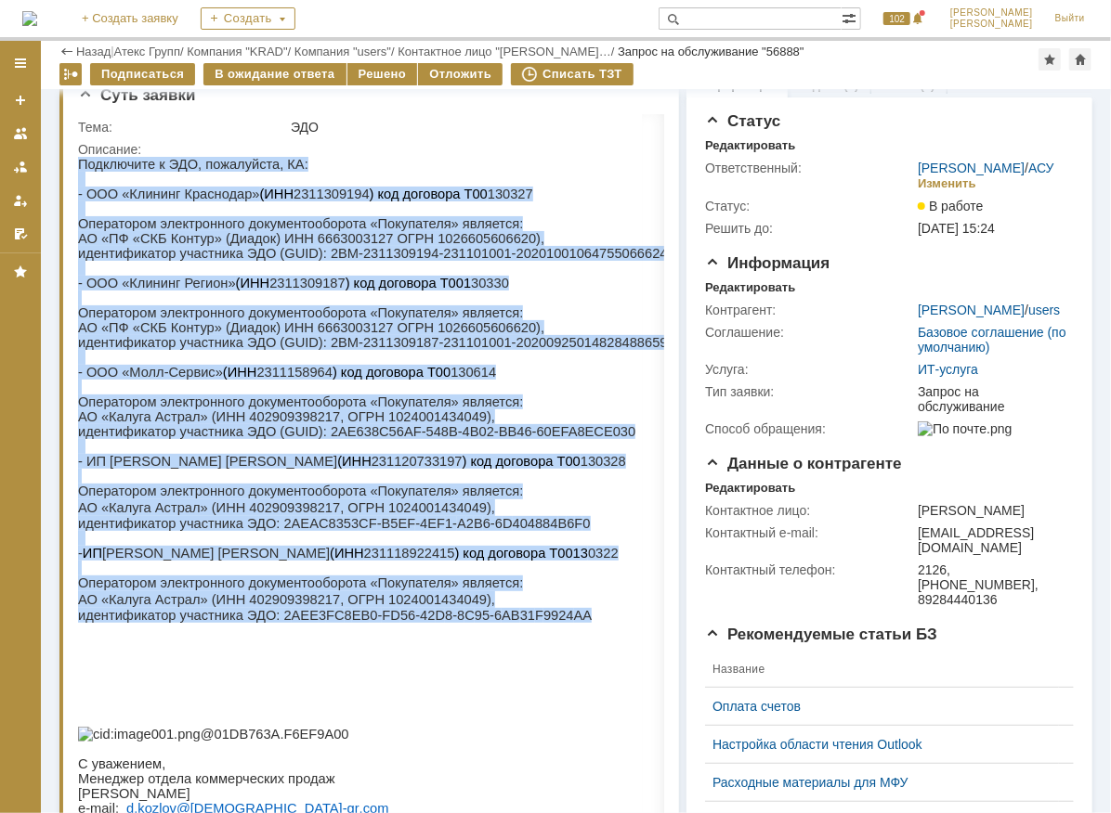
scroll to position [0, 0]
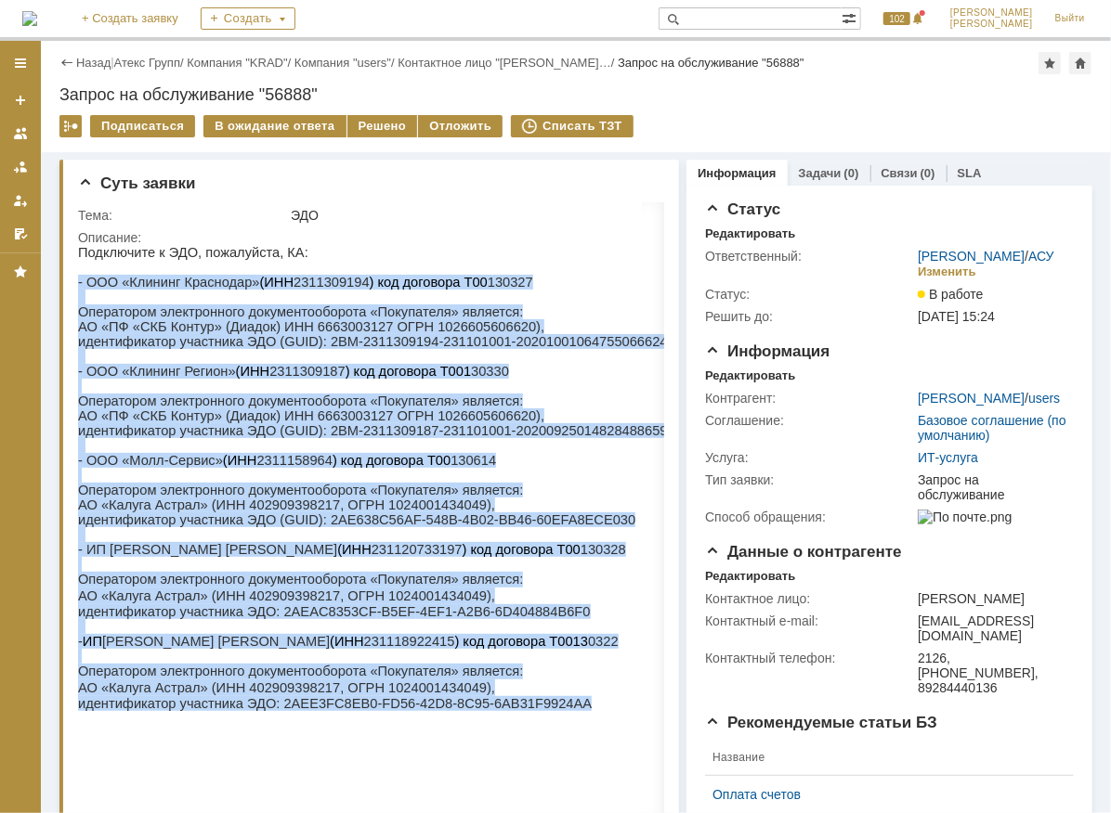
drag, startPoint x: 514, startPoint y: 739, endPoint x: 86, endPoint y: 273, distance: 632.9
click at [86, 273] on div "Подключите к ЭДО, пожалуйста, КА: - ООО «Клининг Краснодар» (ИНН 2311309194 ) к…" at bounding box center [402, 679] width 650 height 871
